Goal: Find specific page/section: Find specific page/section

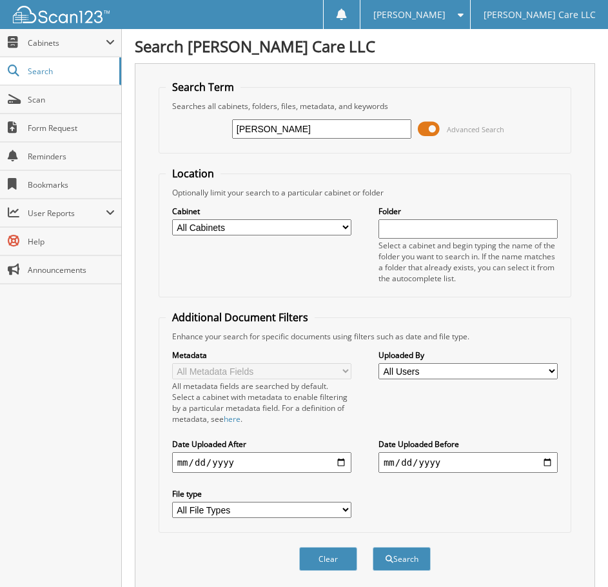
type input "[PERSON_NAME]"
click at [373, 547] on button "Search" at bounding box center [402, 559] width 58 height 24
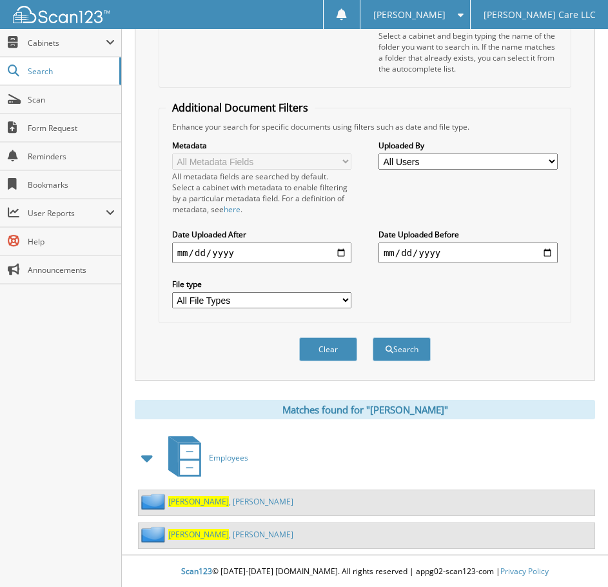
scroll to position [211, 0]
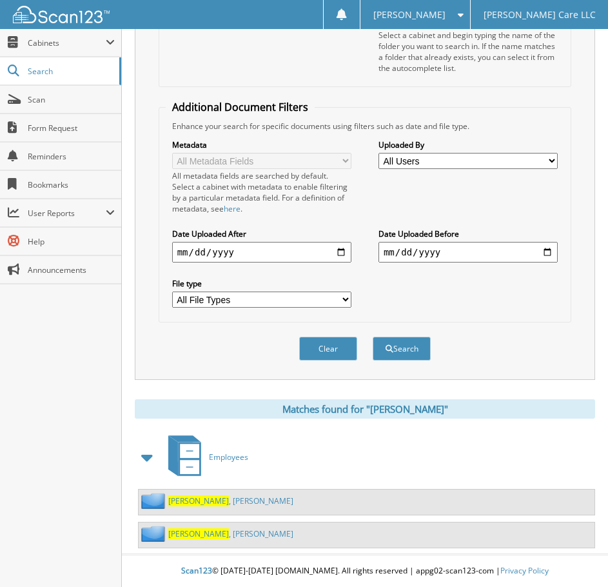
click at [205, 503] on link "Ledezma , Patricia" at bounding box center [230, 501] width 125 height 11
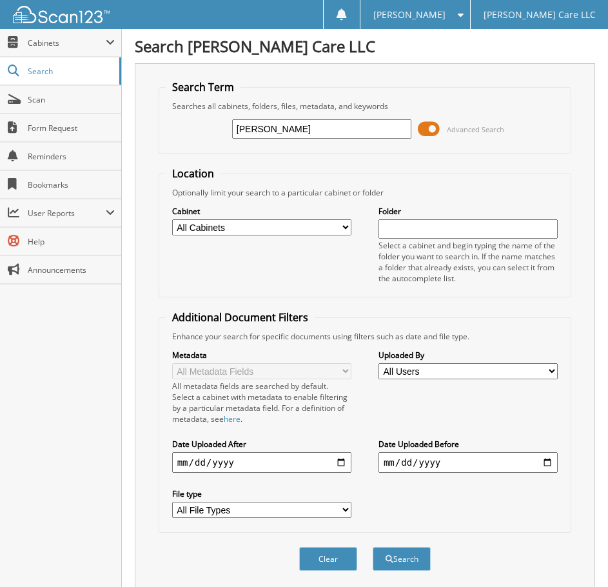
type input "[PERSON_NAME]"
click at [373, 547] on button "Search" at bounding box center [402, 559] width 58 height 24
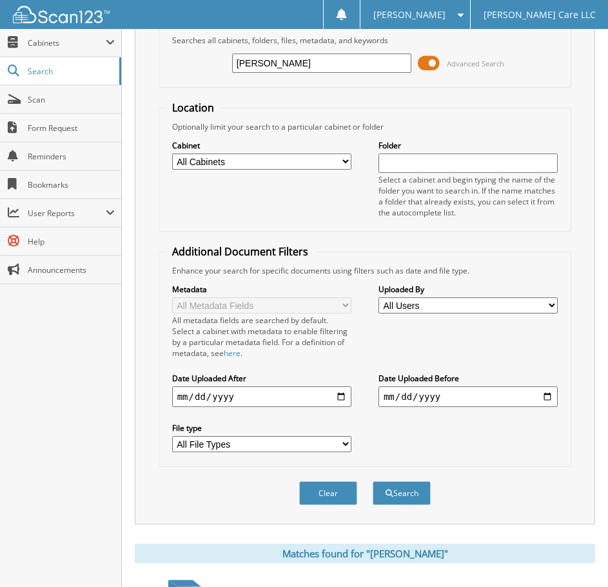
scroll to position [178, 0]
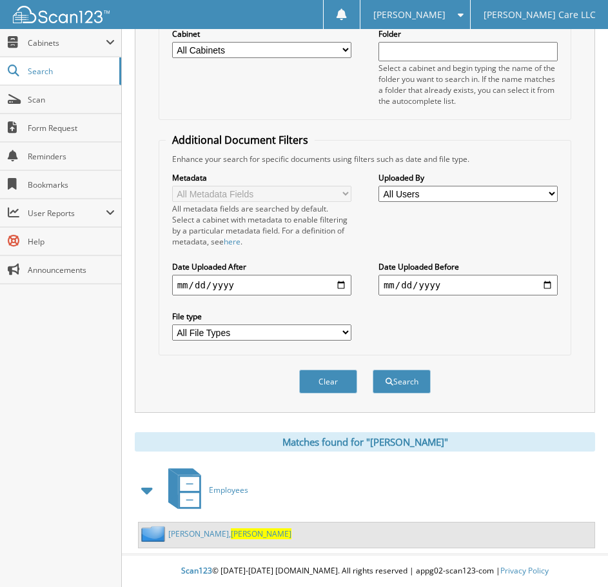
click at [197, 534] on link "Jimenez, Bertha" at bounding box center [229, 533] width 123 height 11
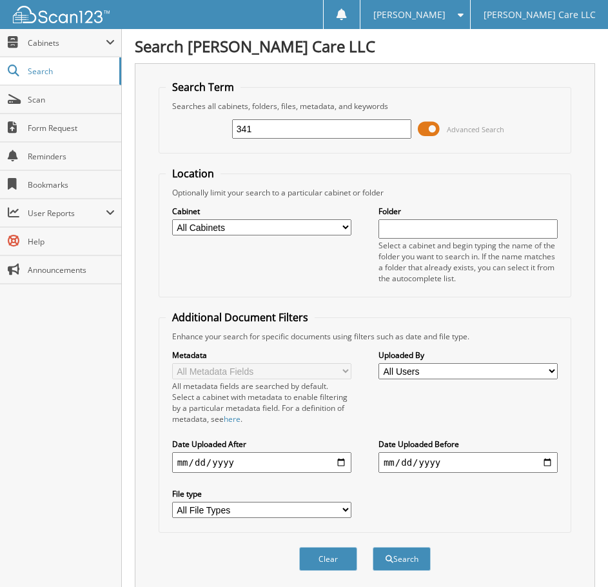
type input "341"
click at [373, 547] on button "Search" at bounding box center [402, 559] width 58 height 24
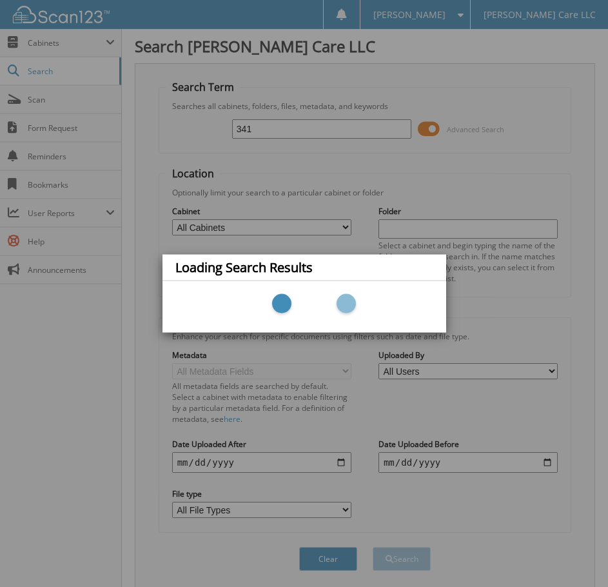
click at [303, 128] on div "Loading Search Results" at bounding box center [304, 293] width 608 height 587
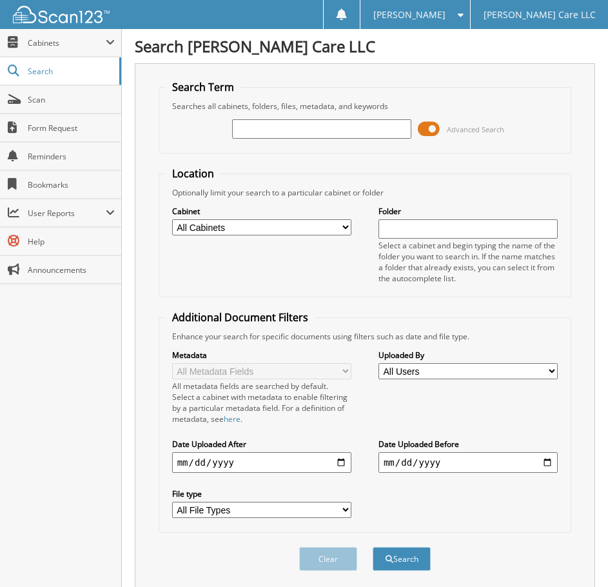
drag, startPoint x: 0, startPoint y: 0, endPoint x: 319, endPoint y: 132, distance: 345.1
click at [319, 132] on input "text" at bounding box center [321, 128] width 179 height 19
type input "say"
click at [373, 547] on button "Search" at bounding box center [402, 559] width 58 height 24
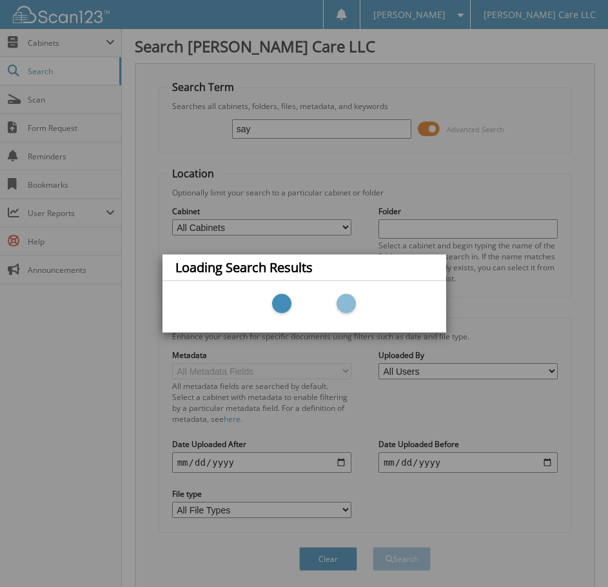
scroll to position [28, 0]
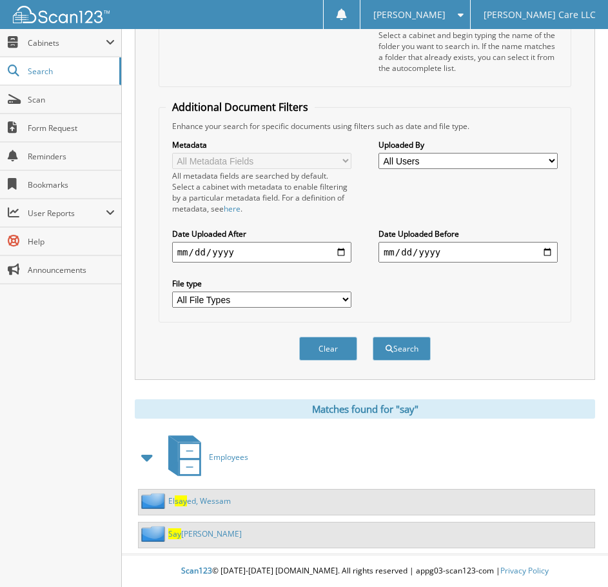
click at [201, 535] on link "Say egh, David" at bounding box center [205, 533] width 74 height 11
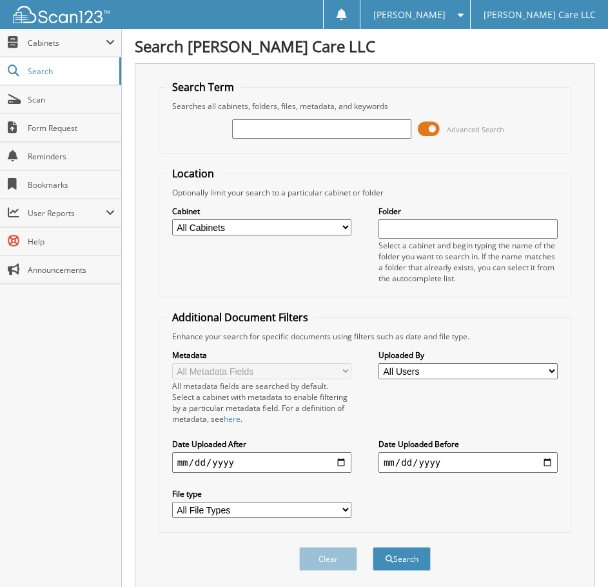
click at [265, 121] on input "text" at bounding box center [321, 128] width 179 height 19
type input "[PERSON_NAME]"
click at [373, 547] on button "Search" at bounding box center [402, 559] width 58 height 24
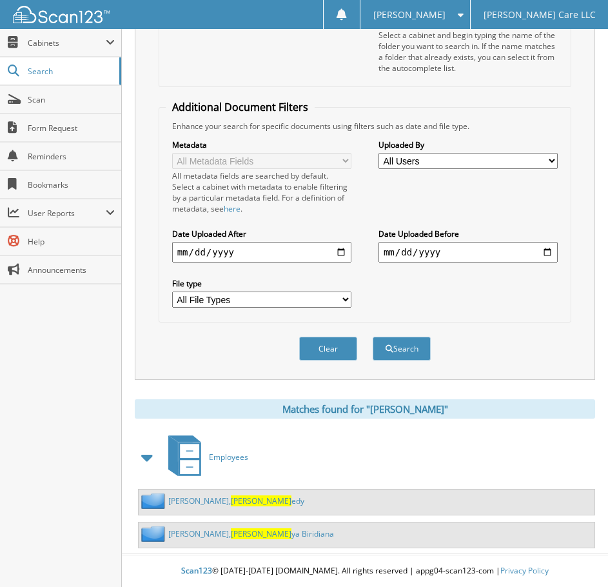
click at [208, 536] on link "Felix Verdugo, Kenn ya Biridiana" at bounding box center [251, 533] width 166 height 11
